Goal: Check status: Check status

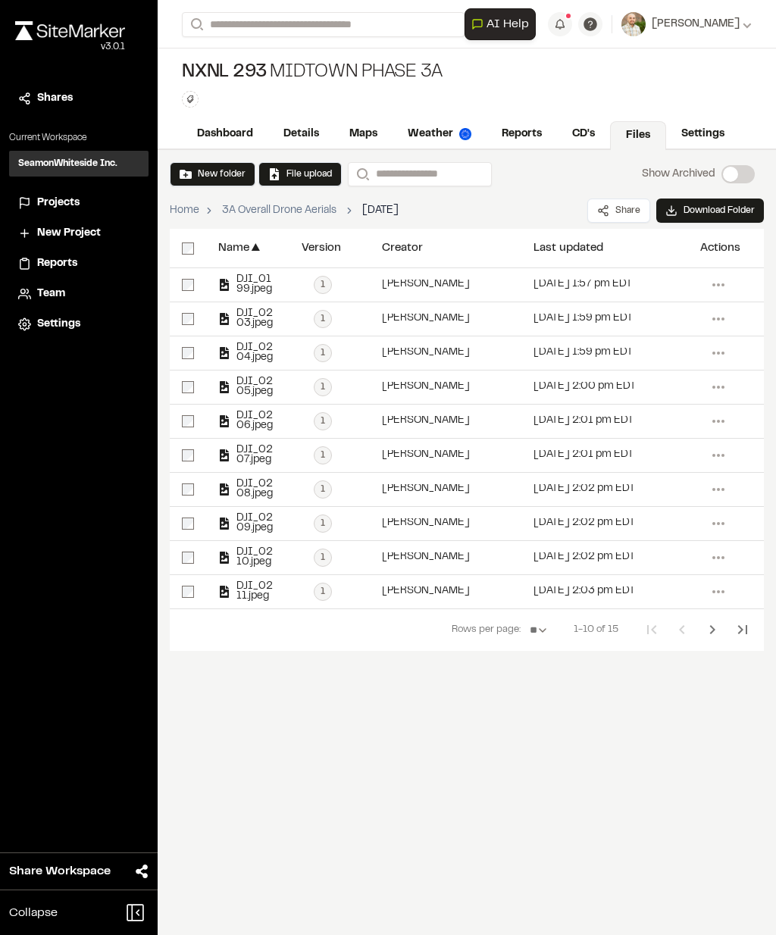
scroll to position [61, 0]
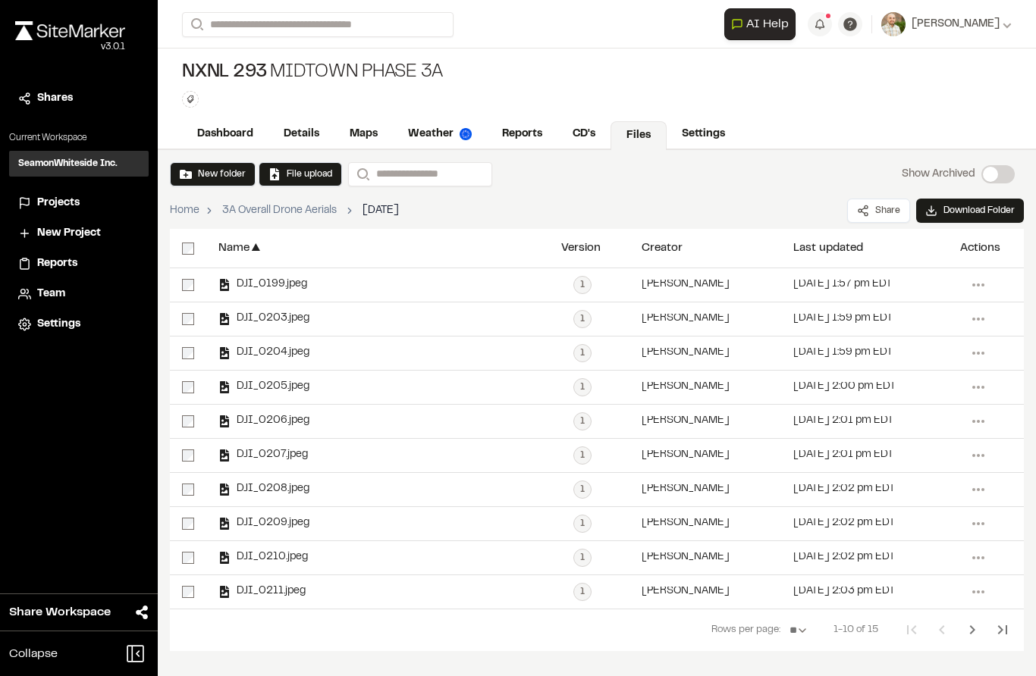
click at [235, 126] on link "Dashboard" at bounding box center [225, 134] width 86 height 29
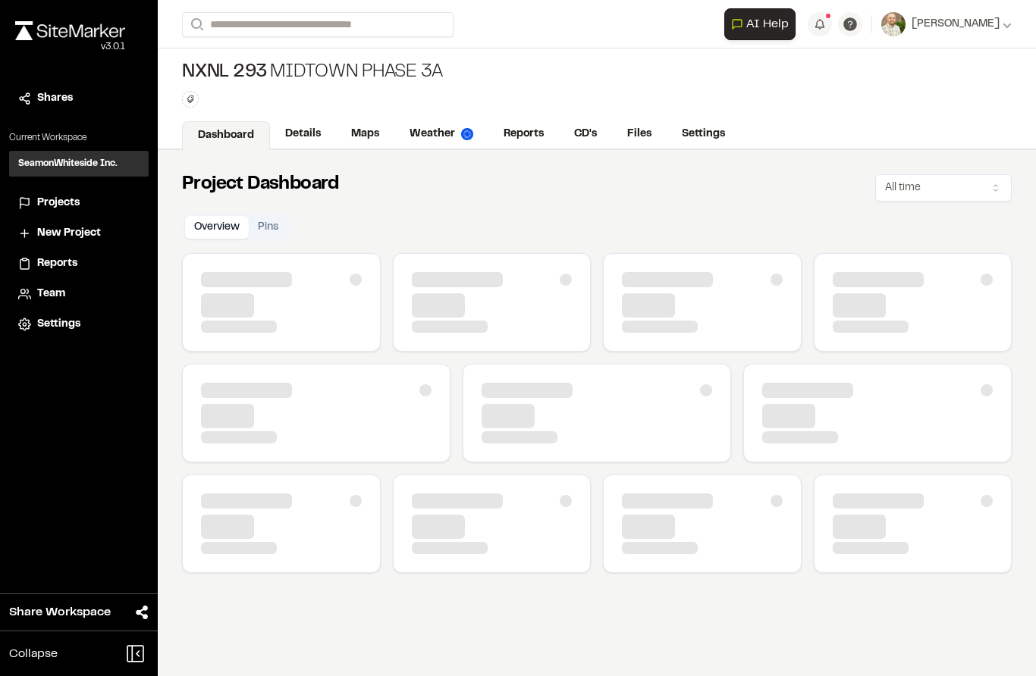
click at [372, 134] on link "Maps" at bounding box center [365, 134] width 58 height 29
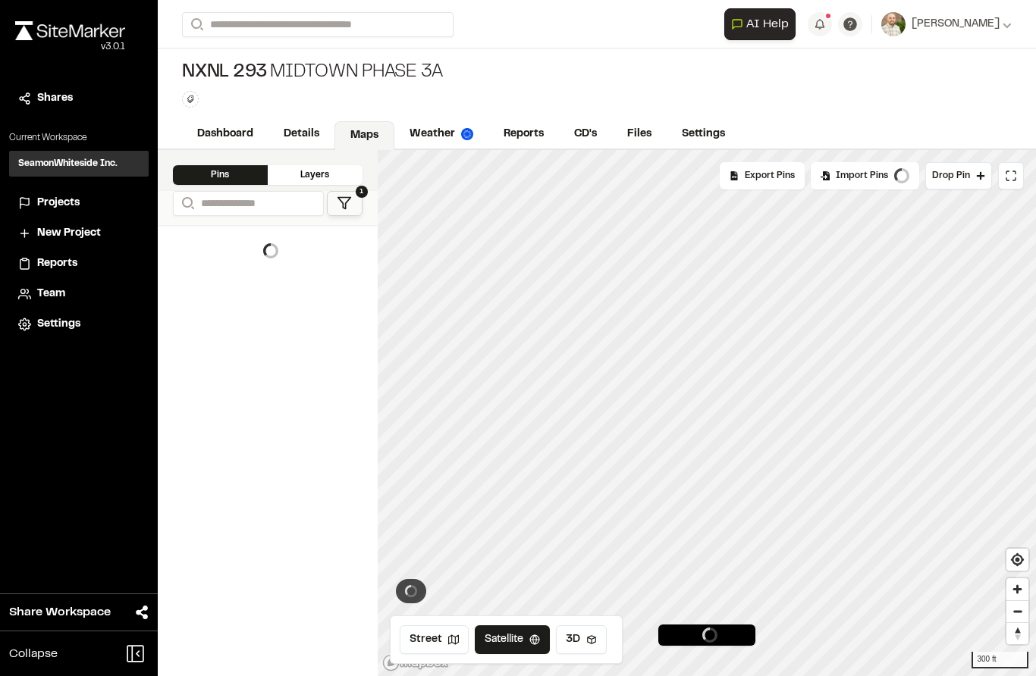
click at [302, 138] on link "Details" at bounding box center [301, 134] width 66 height 29
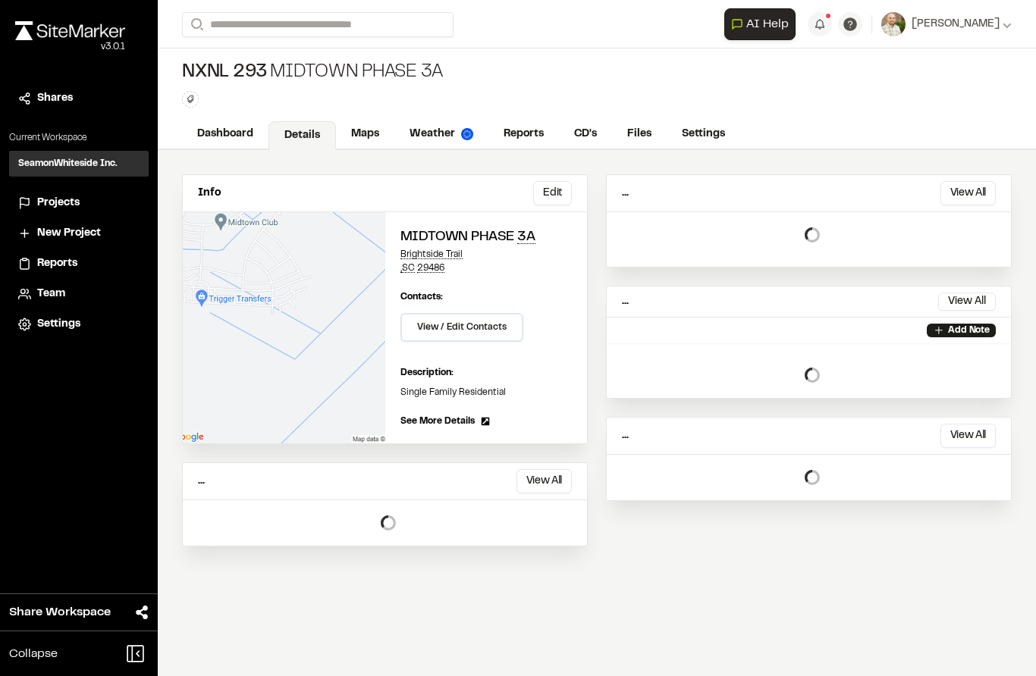
click at [367, 125] on link "Maps" at bounding box center [365, 134] width 58 height 29
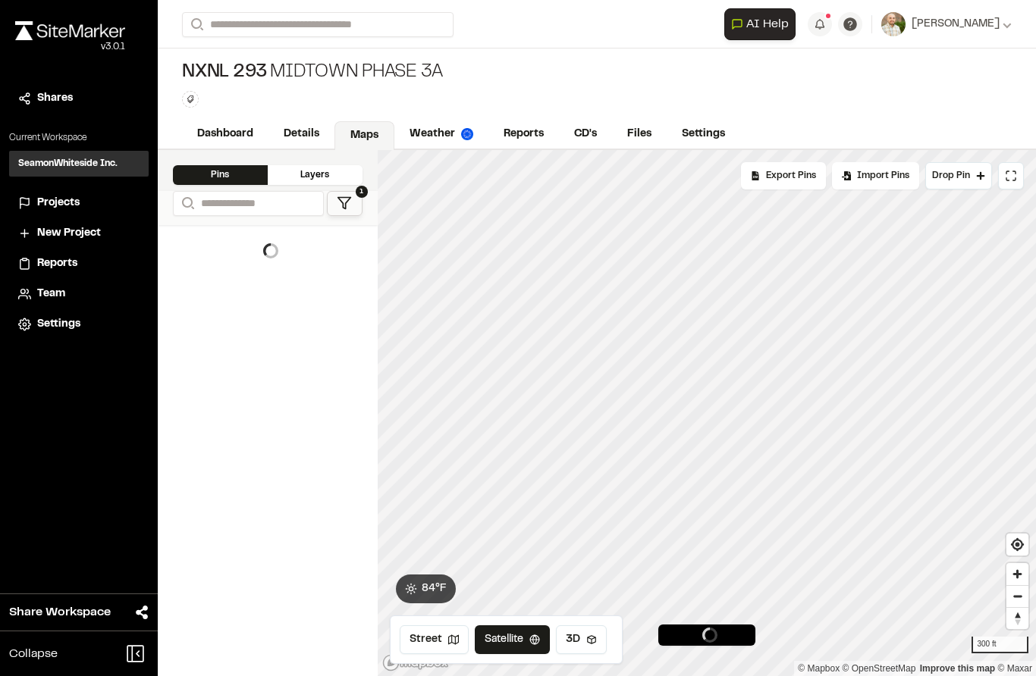
click at [346, 206] on icon at bounding box center [344, 203] width 15 height 15
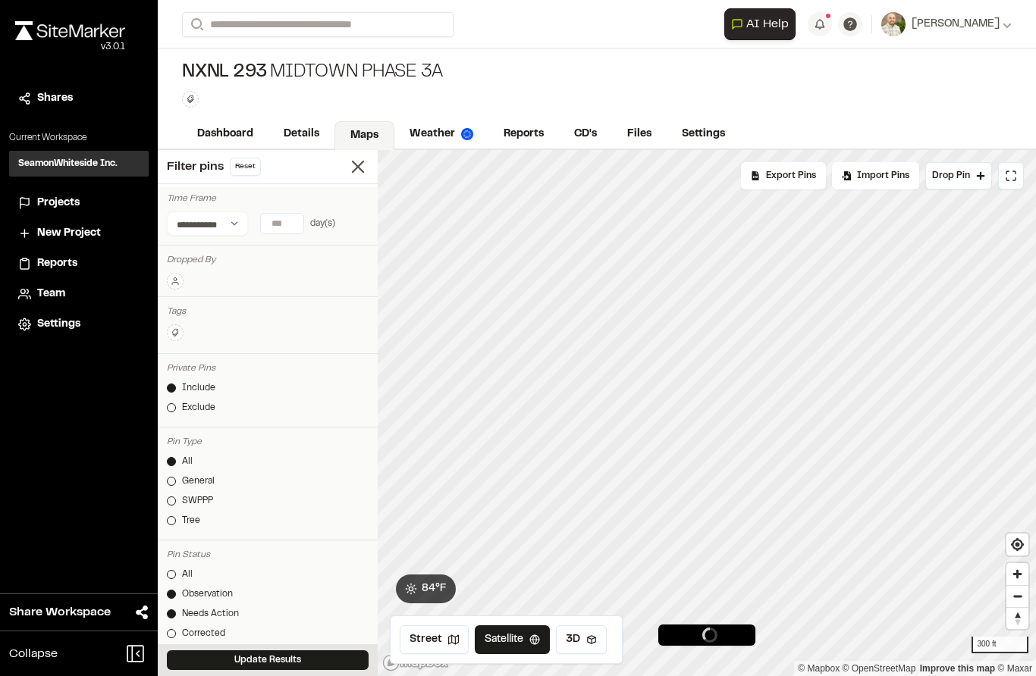
click at [172, 501] on div at bounding box center [171, 501] width 9 height 9
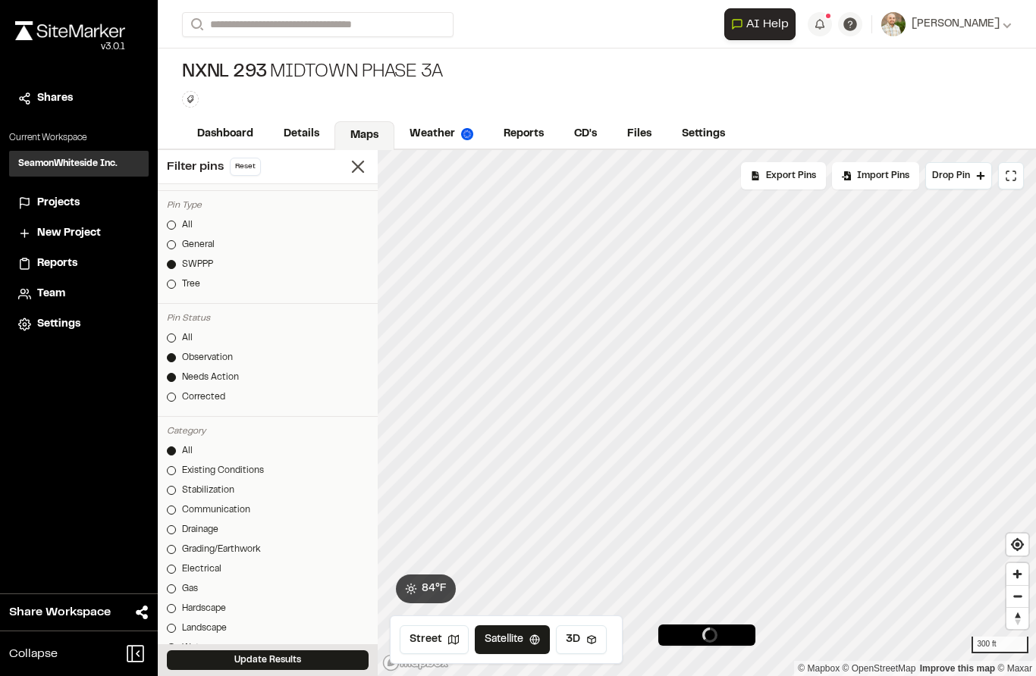
scroll to position [257, 0]
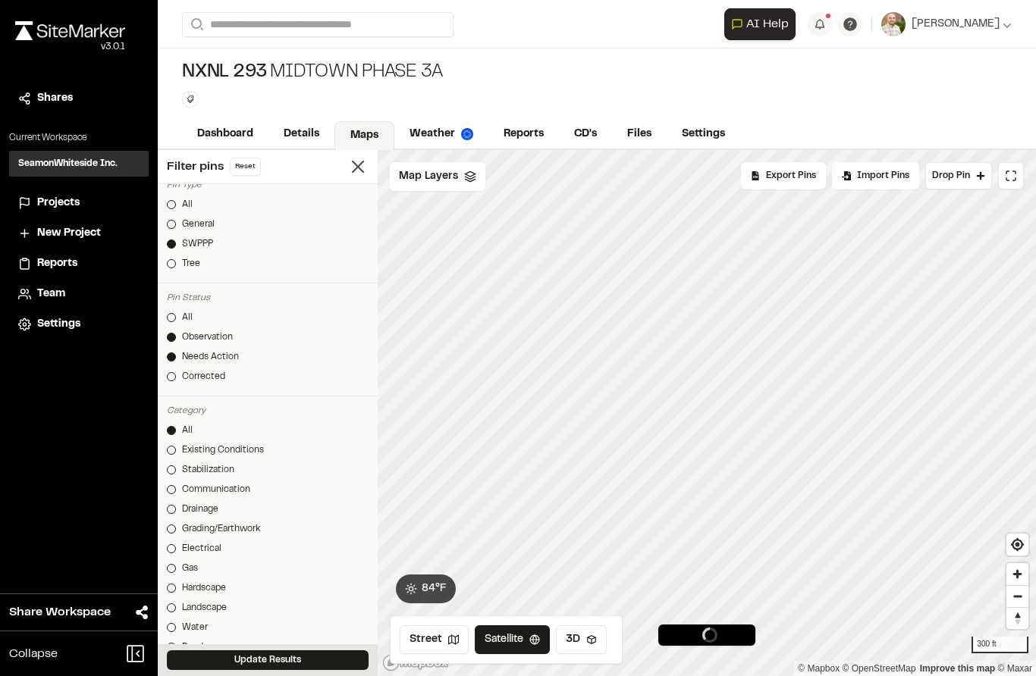
click at [177, 377] on link "Corrected" at bounding box center [268, 377] width 202 height 14
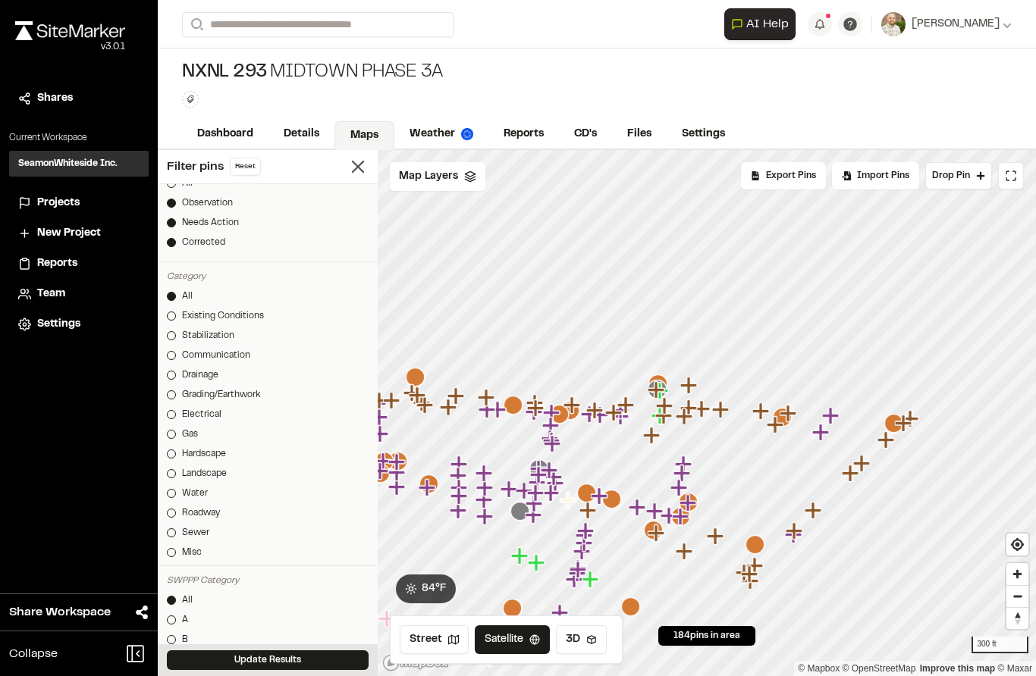
scroll to position [333, 0]
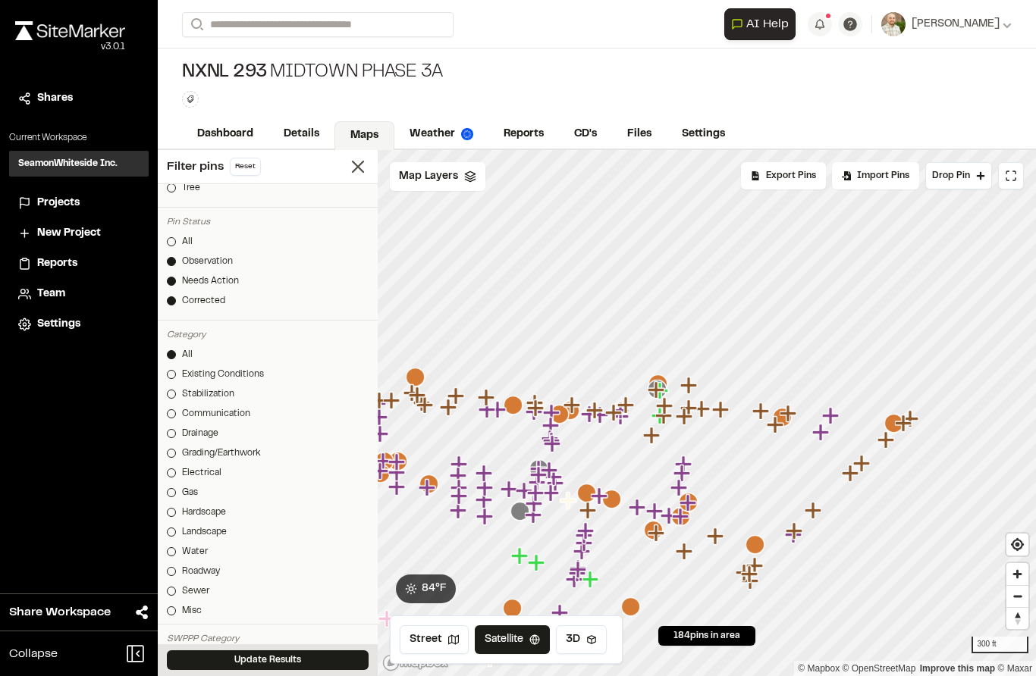
click at [182, 260] on div "Observation" at bounding box center [207, 262] width 51 height 14
click at [174, 285] on link "Needs Action" at bounding box center [268, 281] width 202 height 14
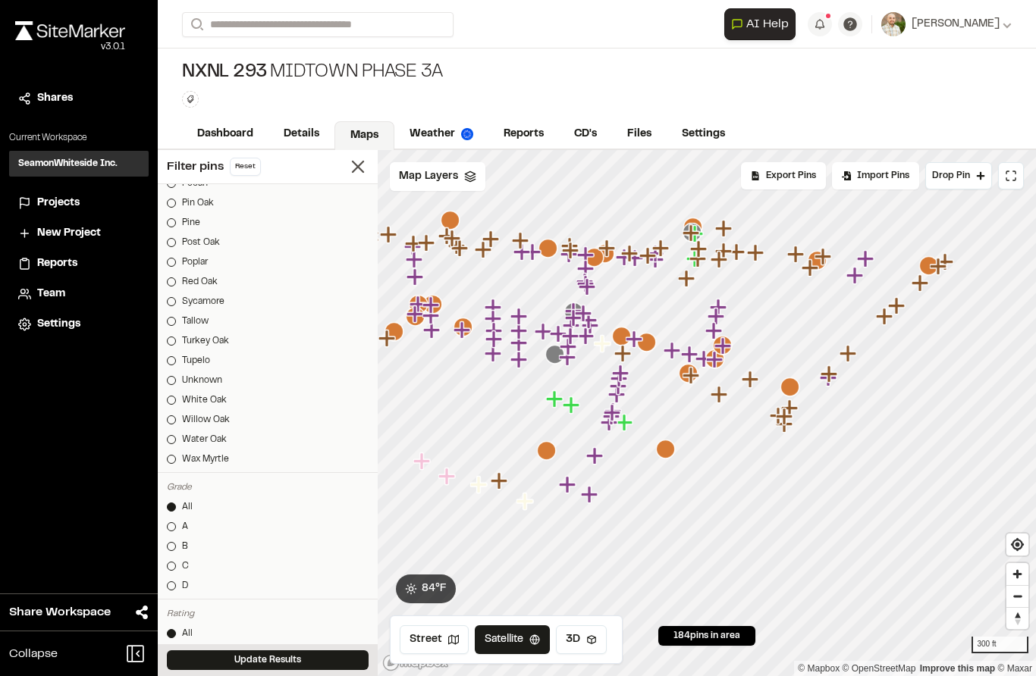
scroll to position [61, 0]
click at [277, 662] on button "Update Results" at bounding box center [268, 660] width 202 height 20
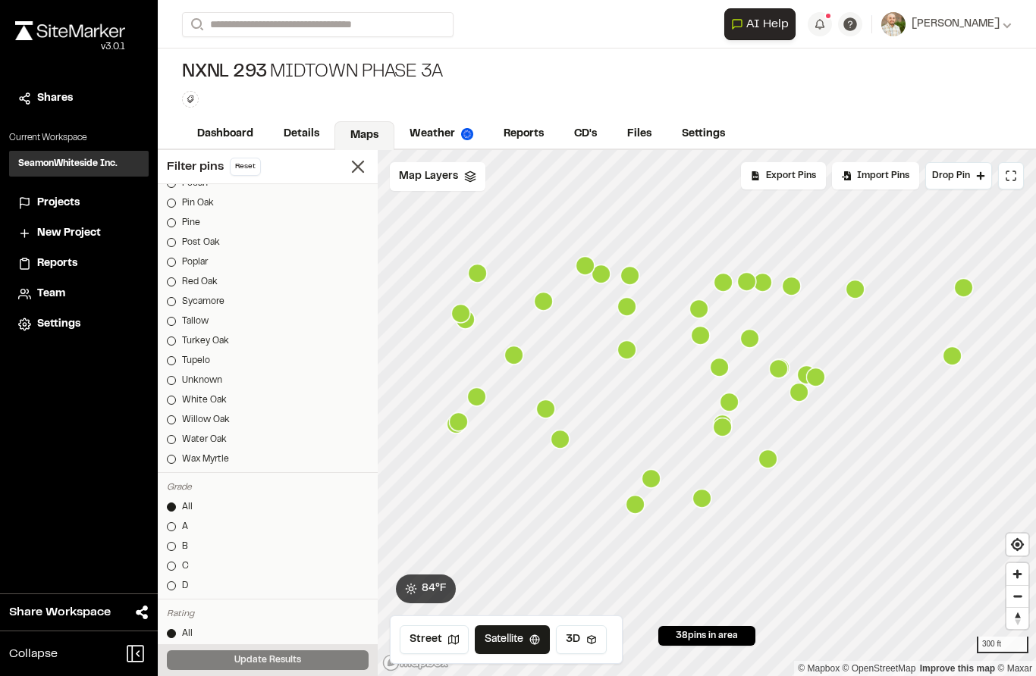
click at [776, 280] on icon "Map marker" at bounding box center [854, 289] width 19 height 19
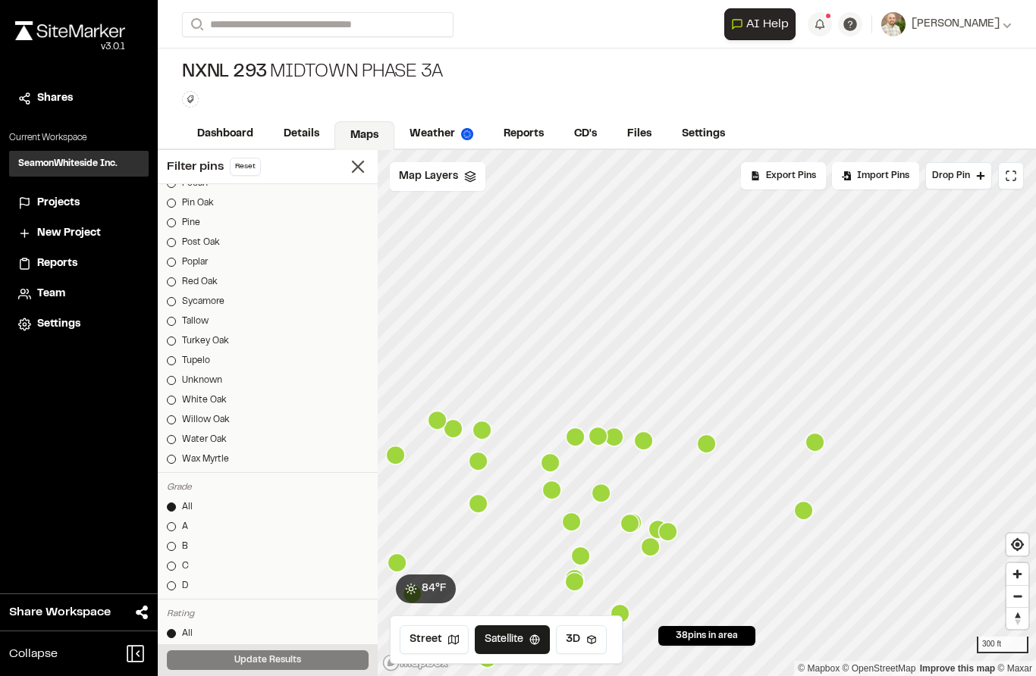
click at [361, 156] on icon at bounding box center [357, 166] width 21 height 21
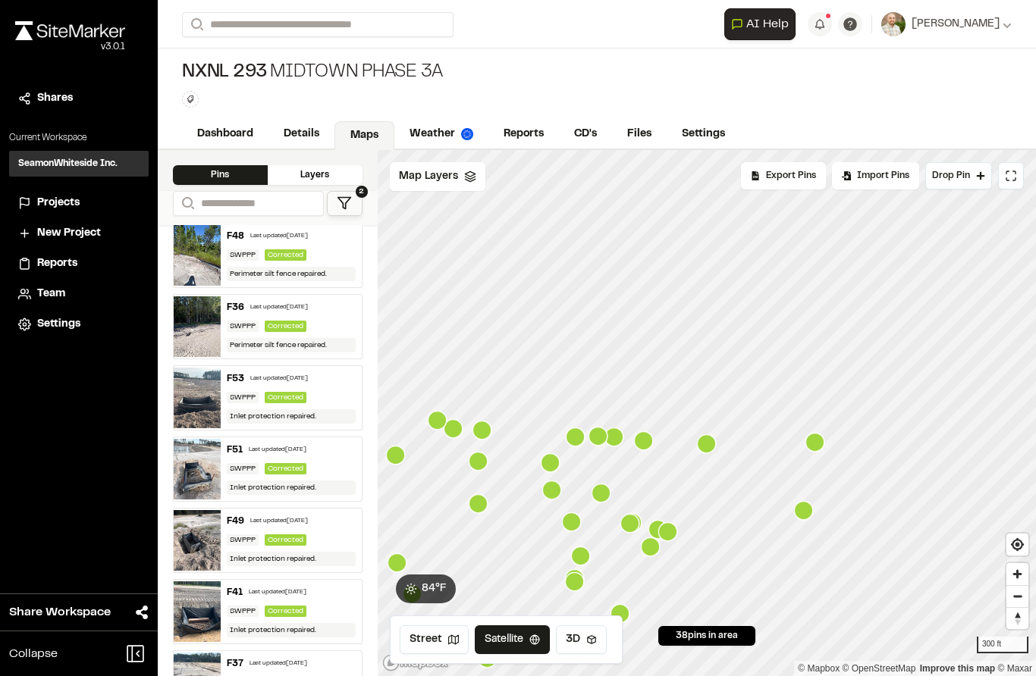
scroll to position [1, 0]
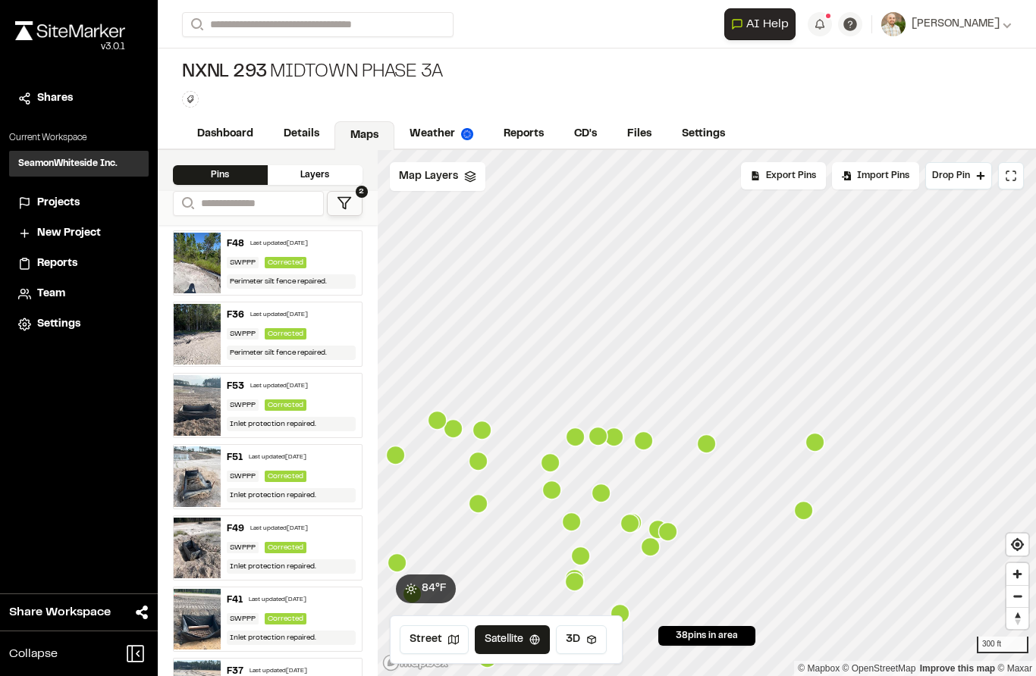
click at [201, 375] on img at bounding box center [197, 405] width 47 height 61
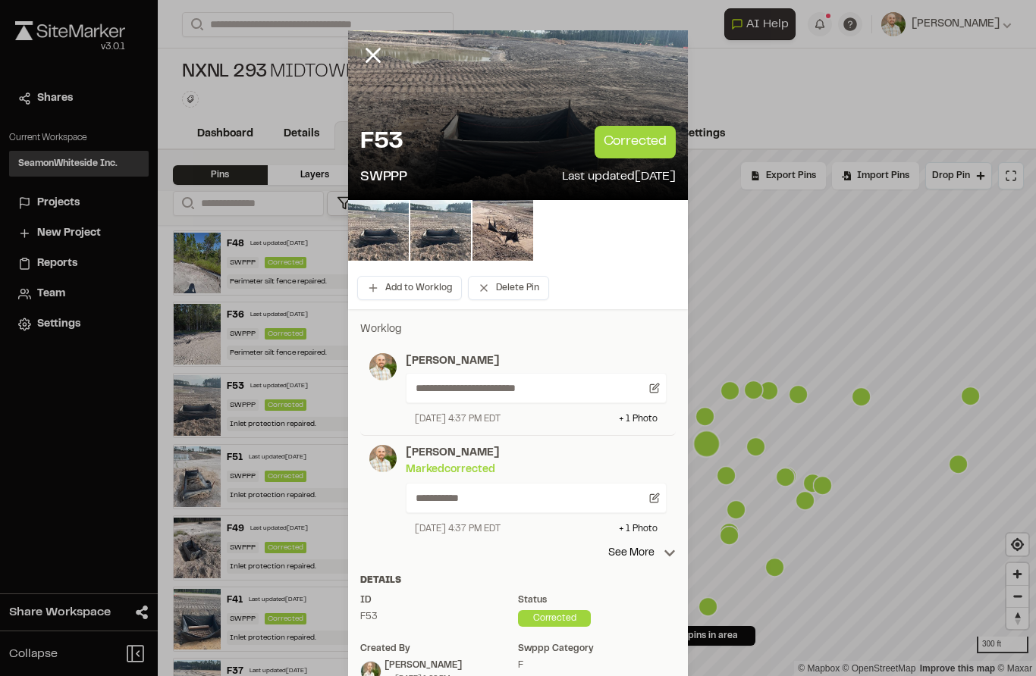
click at [370, 58] on line at bounding box center [373, 55] width 13 height 13
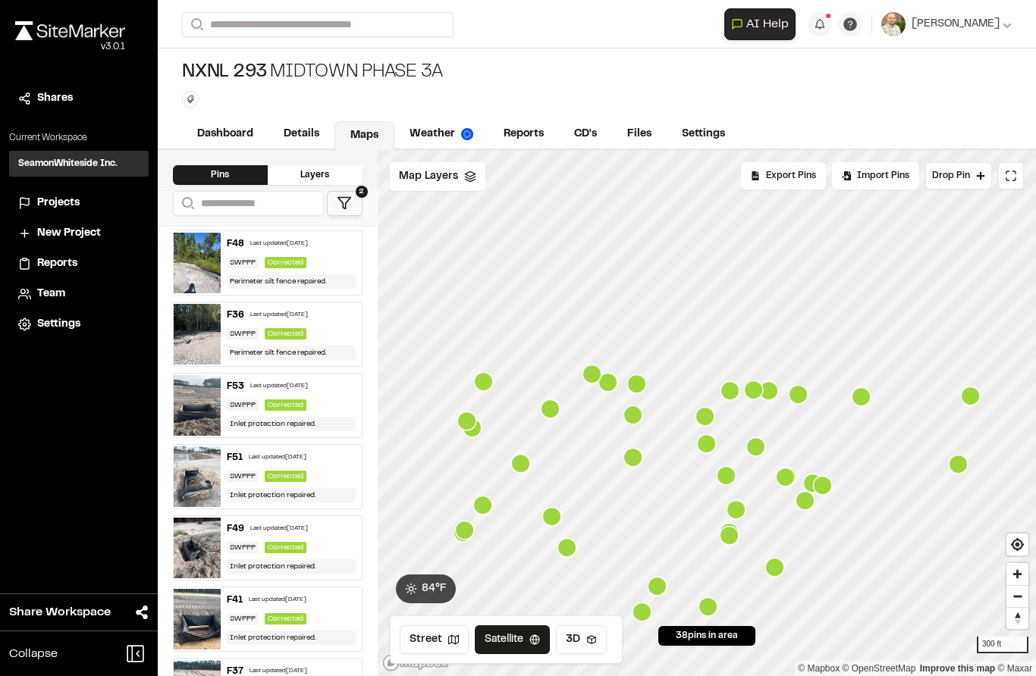
click at [259, 328] on div "SWPPP Corrected" at bounding box center [291, 333] width 129 height 11
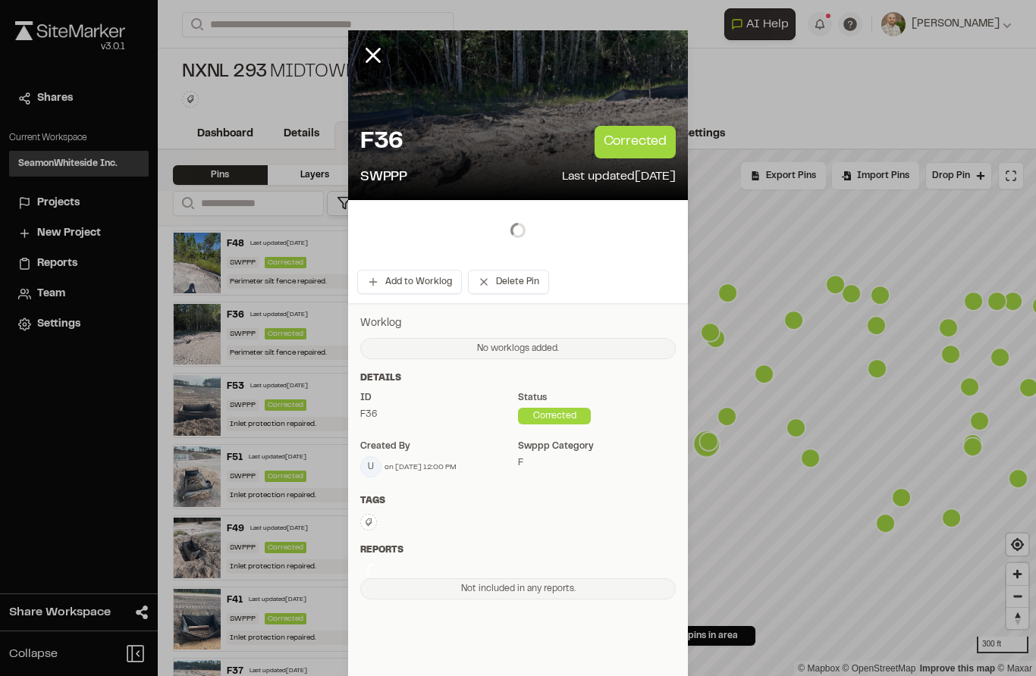
click at [388, 60] on div at bounding box center [384, 66] width 73 height 73
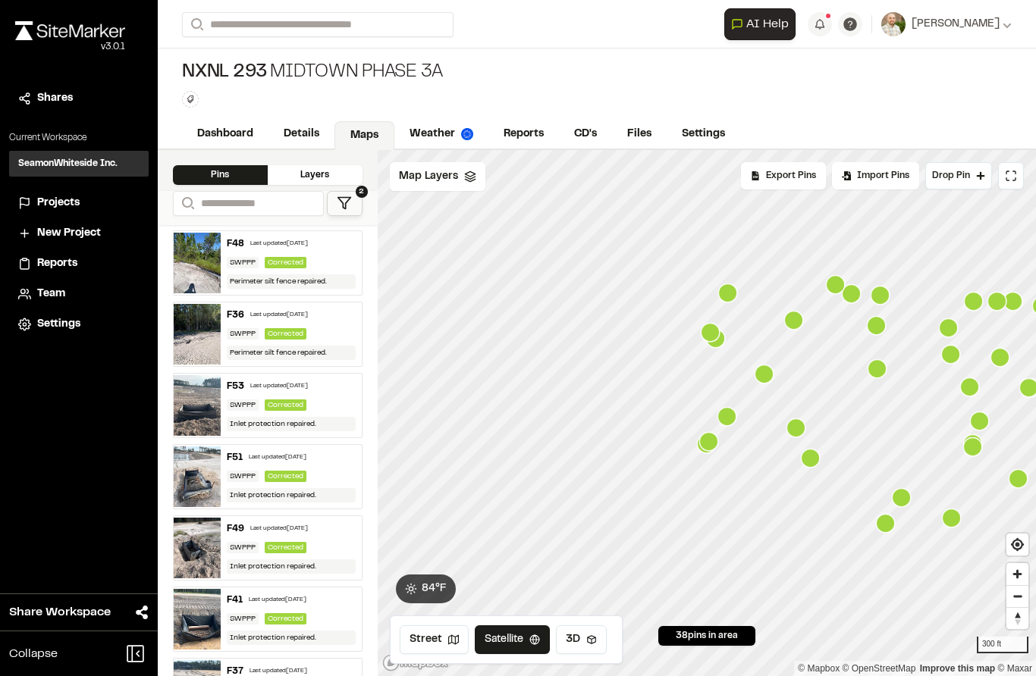
click at [218, 447] on img at bounding box center [197, 477] width 47 height 61
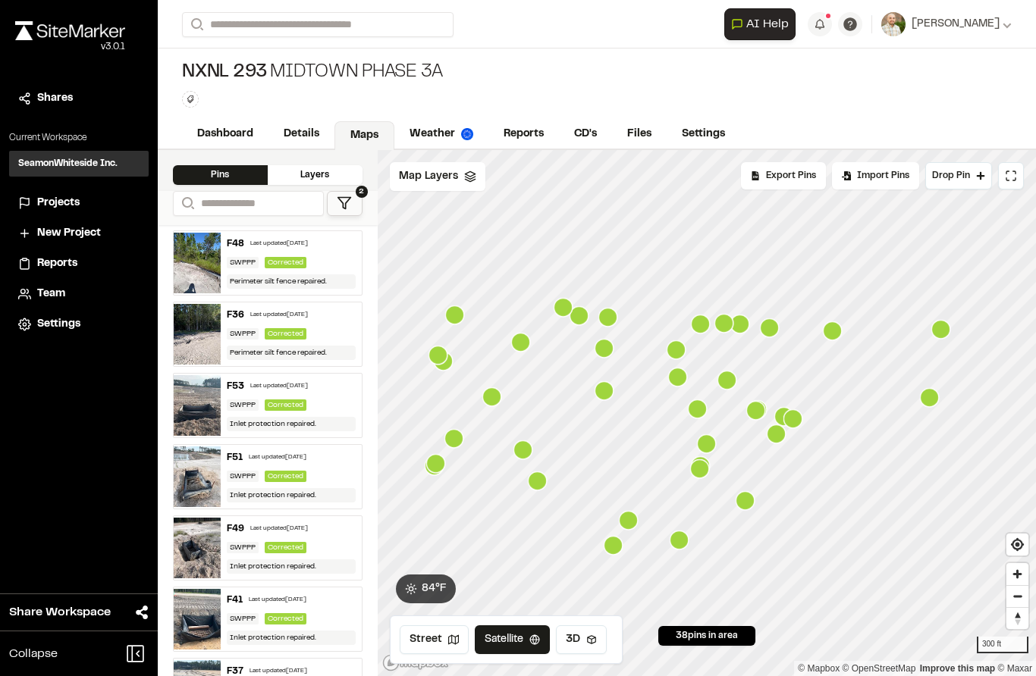
click at [213, 518] on img at bounding box center [197, 548] width 47 height 61
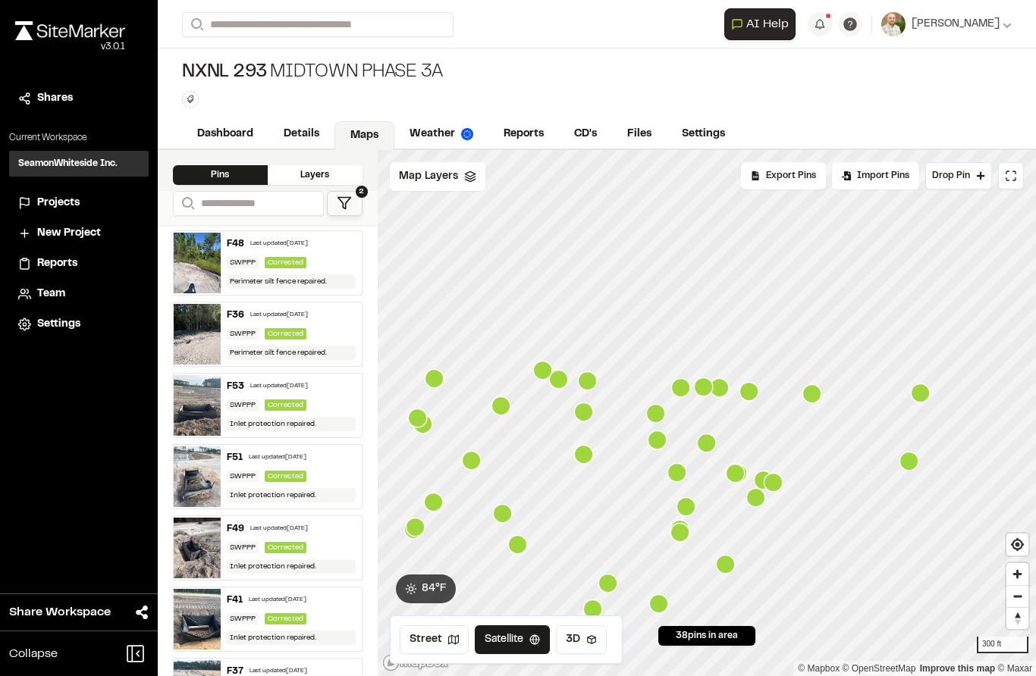
click at [205, 589] on img at bounding box center [197, 619] width 47 height 61
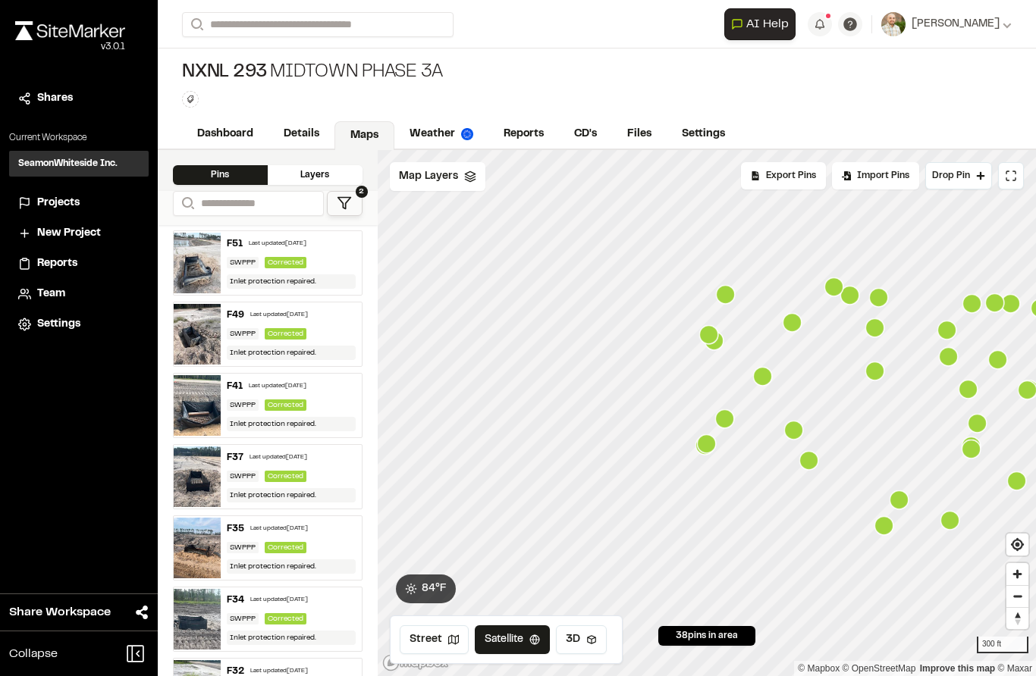
scroll to position [293, 0]
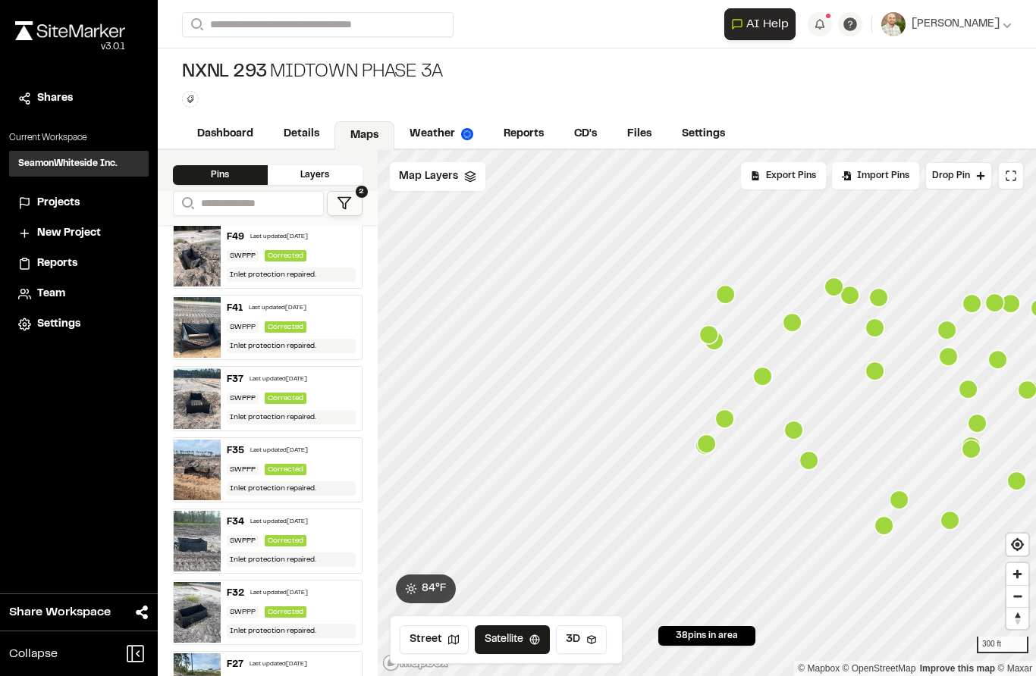
click at [219, 440] on img at bounding box center [197, 470] width 47 height 61
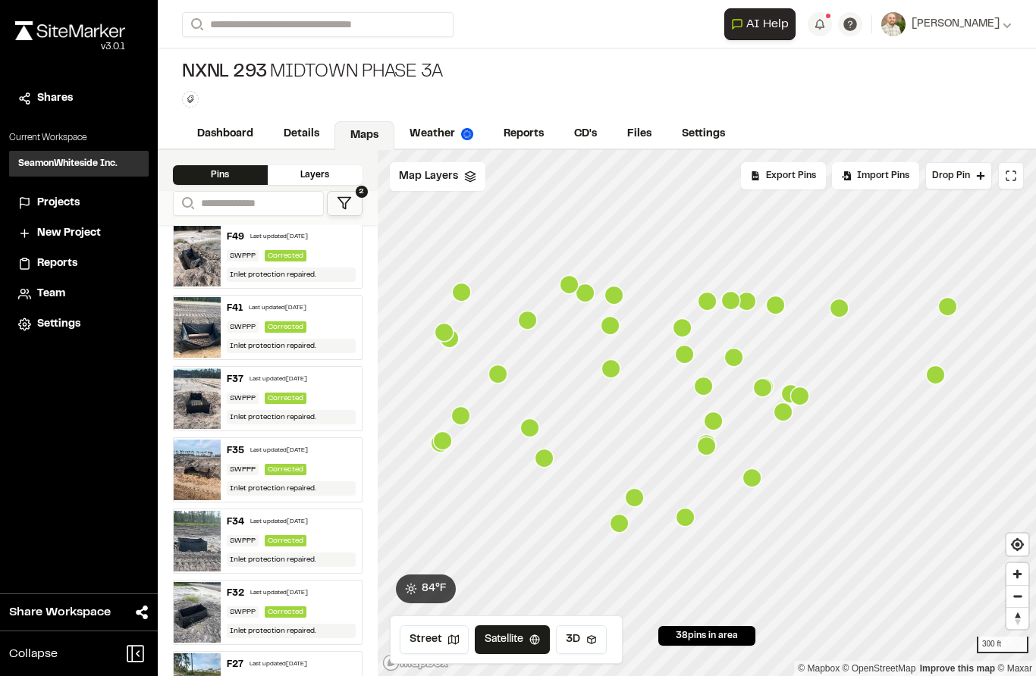
click at [206, 511] on img at bounding box center [197, 541] width 47 height 61
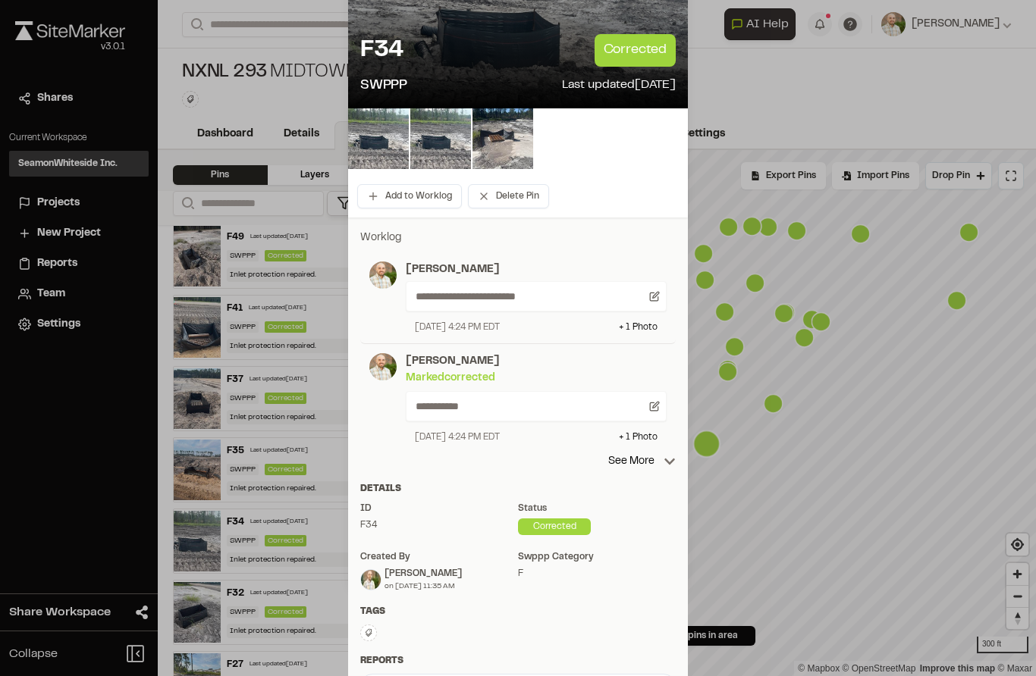
scroll to position [91, 0]
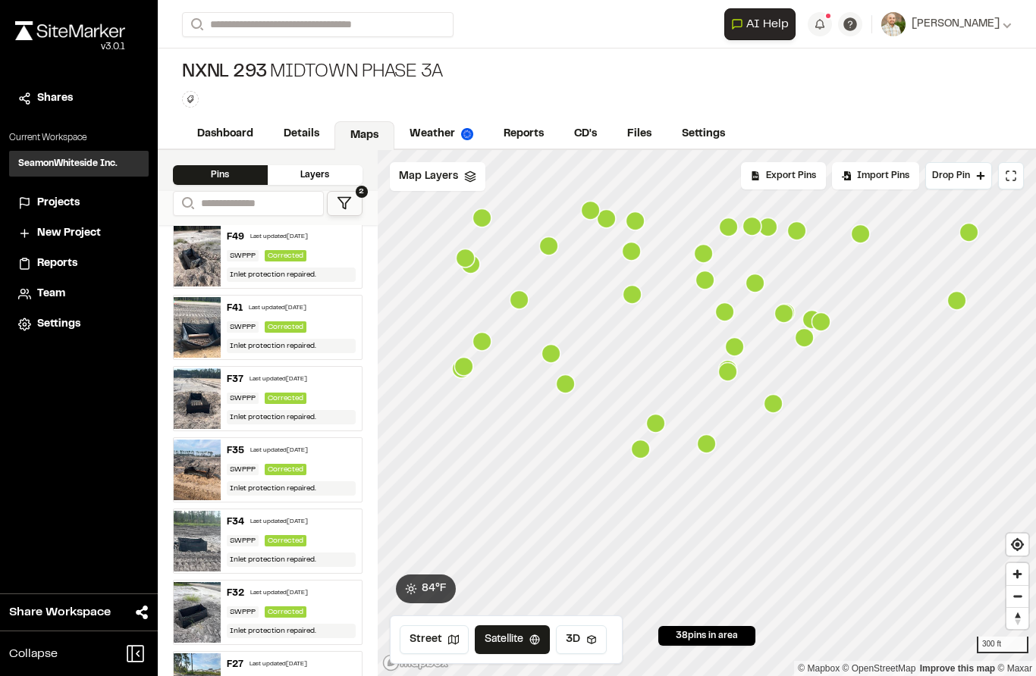
click at [202, 582] on img at bounding box center [197, 612] width 47 height 61
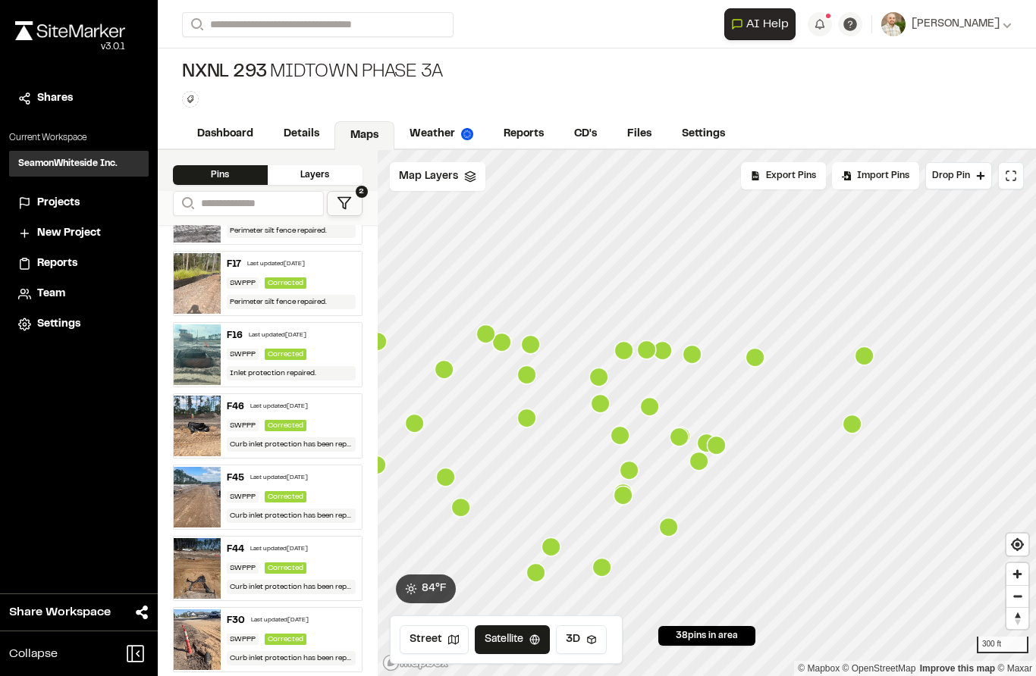
scroll to position [1109, 0]
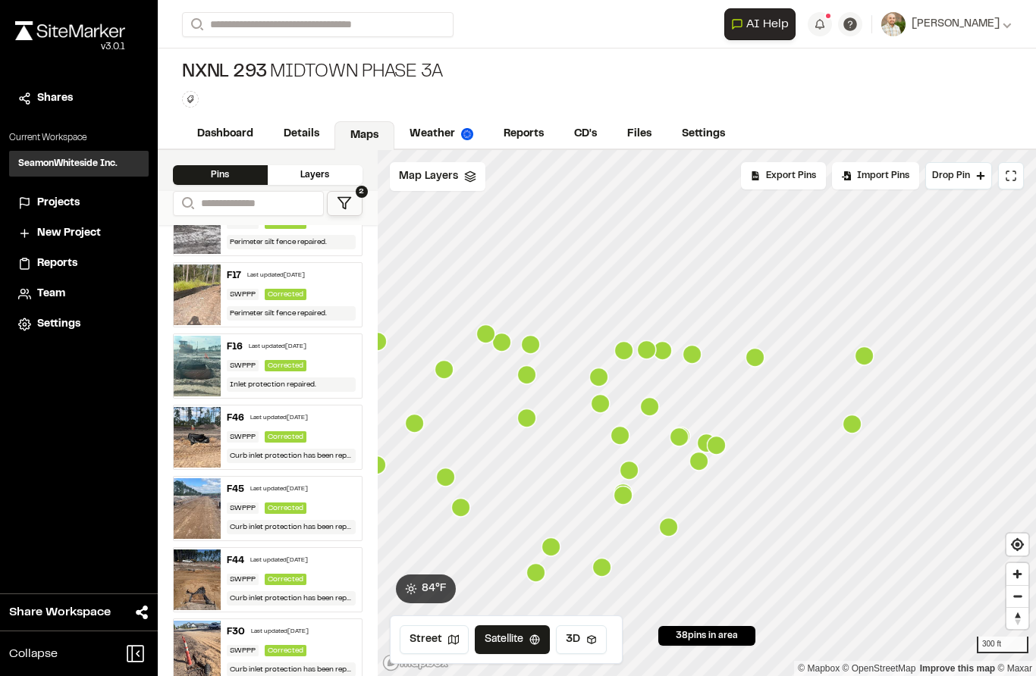
click at [195, 336] on img at bounding box center [197, 366] width 47 height 61
